Goal: Check status

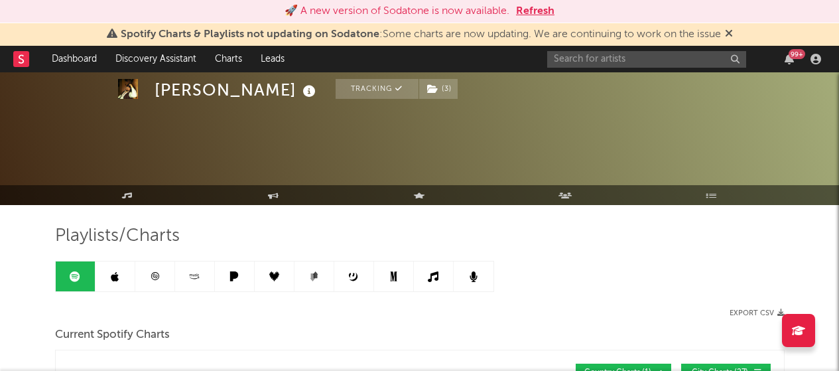
select select "1w"
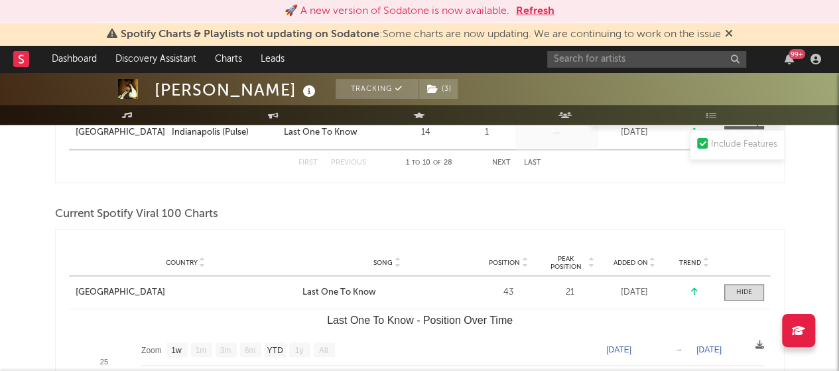
scroll to position [597, 0]
click at [538, 14] on button "Refresh" at bounding box center [535, 11] width 38 height 16
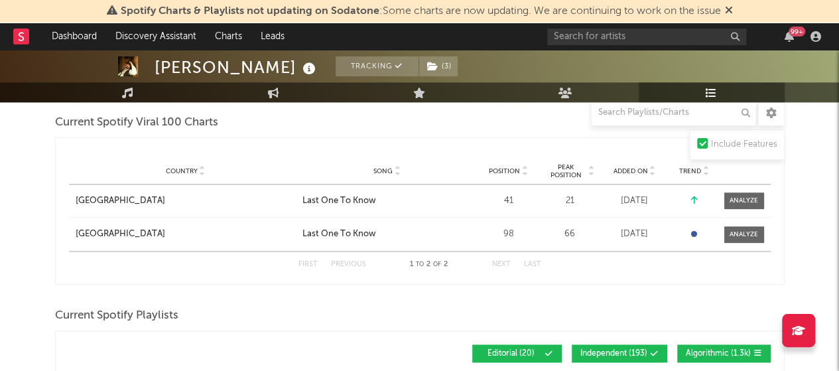
scroll to position [665, 0]
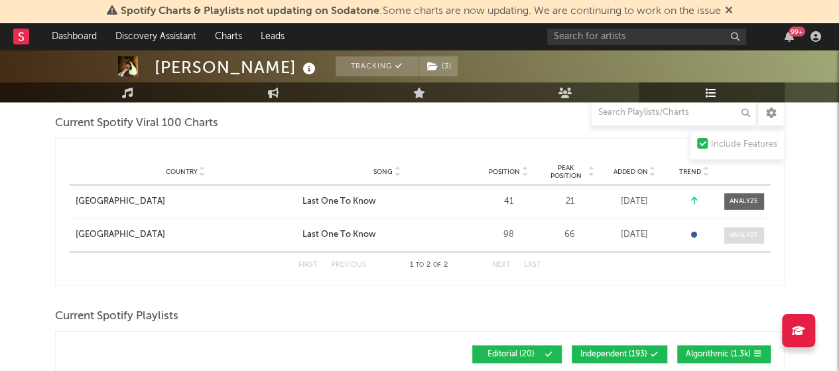
click at [740, 233] on div at bounding box center [743, 235] width 29 height 10
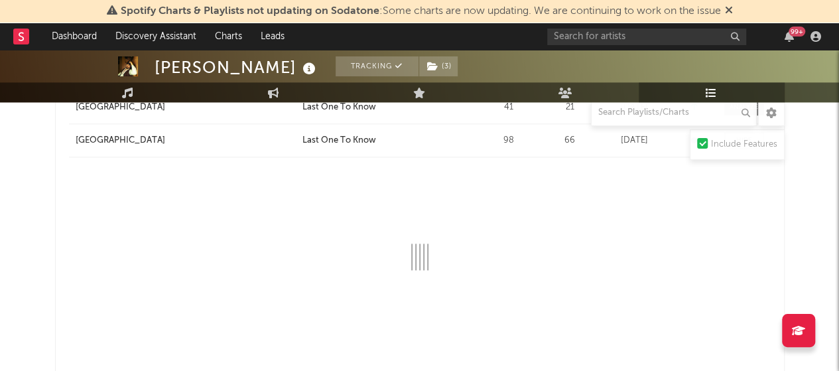
select select "1w"
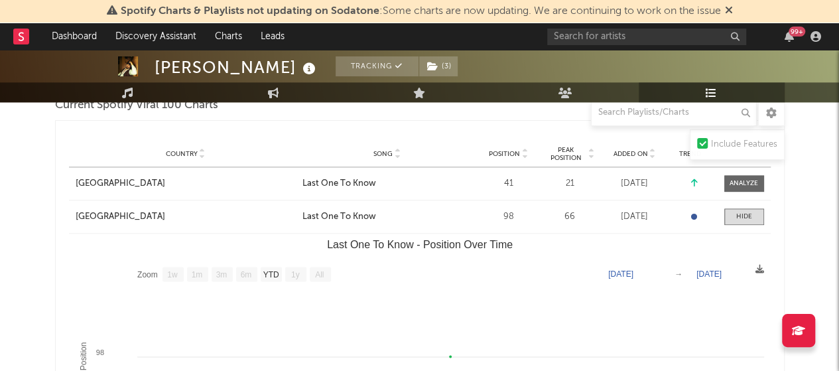
scroll to position [680, 0]
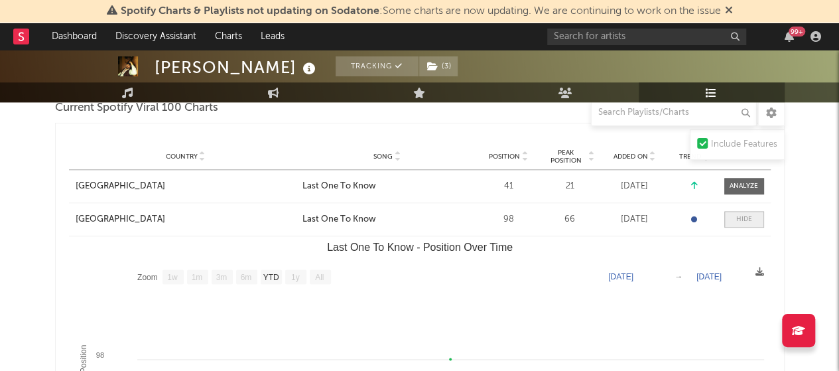
click at [740, 221] on div at bounding box center [744, 219] width 16 height 10
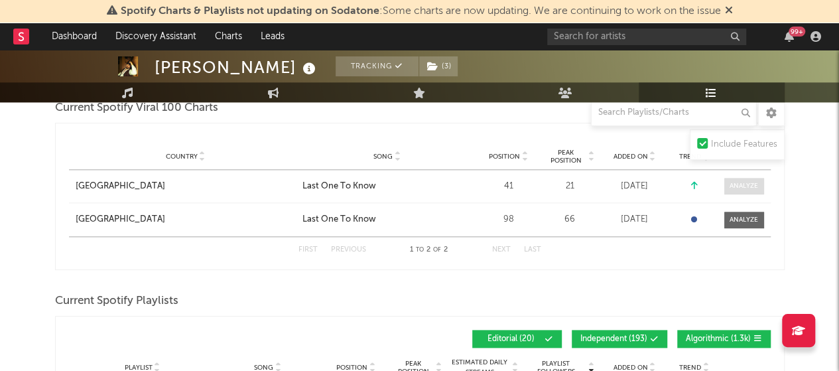
click at [741, 185] on div at bounding box center [743, 186] width 29 height 10
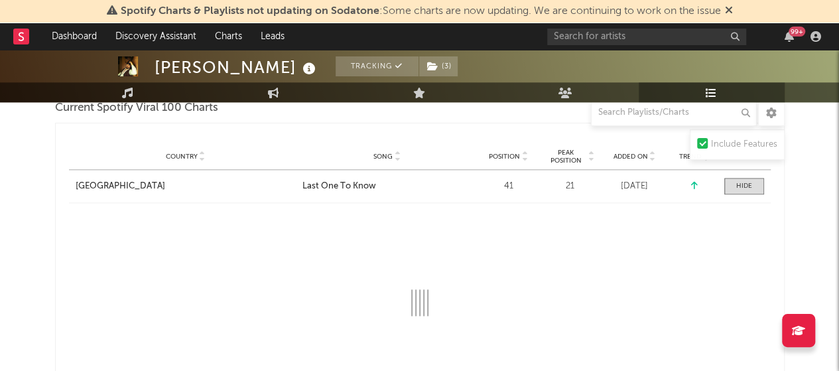
select select "1w"
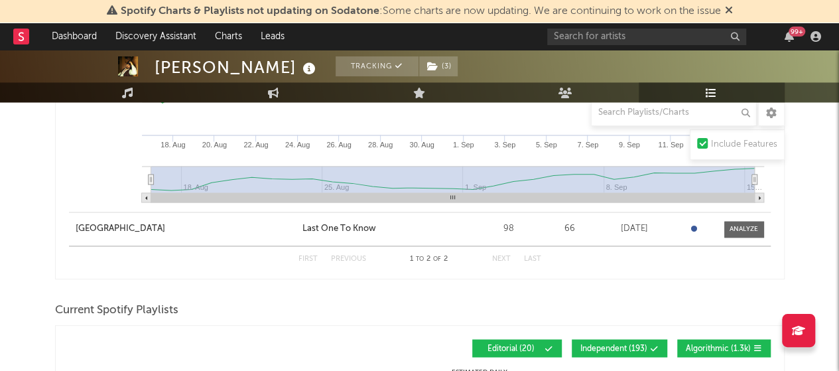
scroll to position [934, 0]
